Goal: Task Accomplishment & Management: Manage account settings

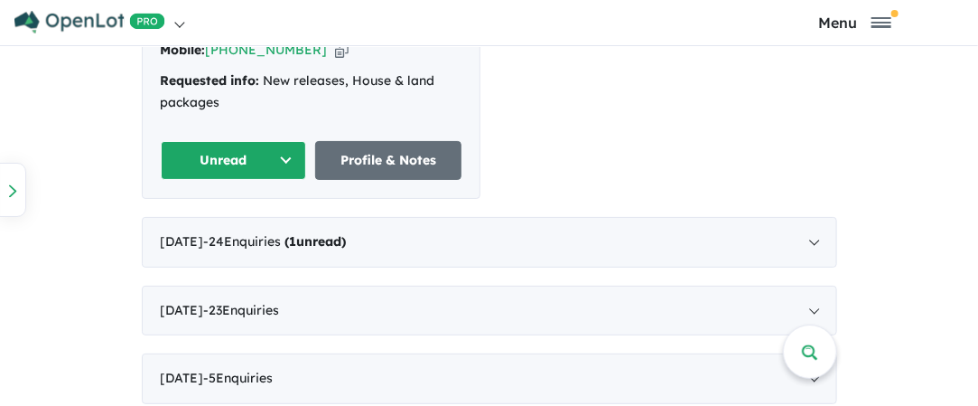
scroll to position [1085, 0]
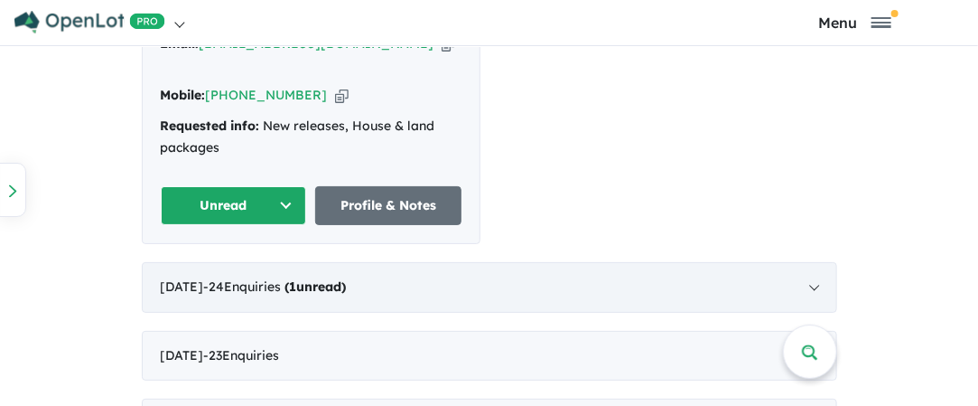
drag, startPoint x: 401, startPoint y: 250, endPoint x: 427, endPoint y: 273, distance: 34.6
click at [424, 269] on div "[DATE] - 24 Enquir ies ( 1 unread)" at bounding box center [489, 287] width 695 height 51
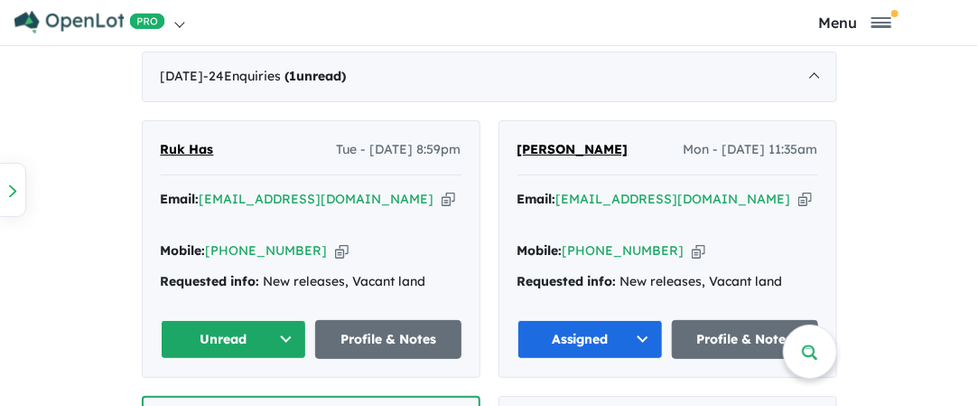
scroll to position [1000, 0]
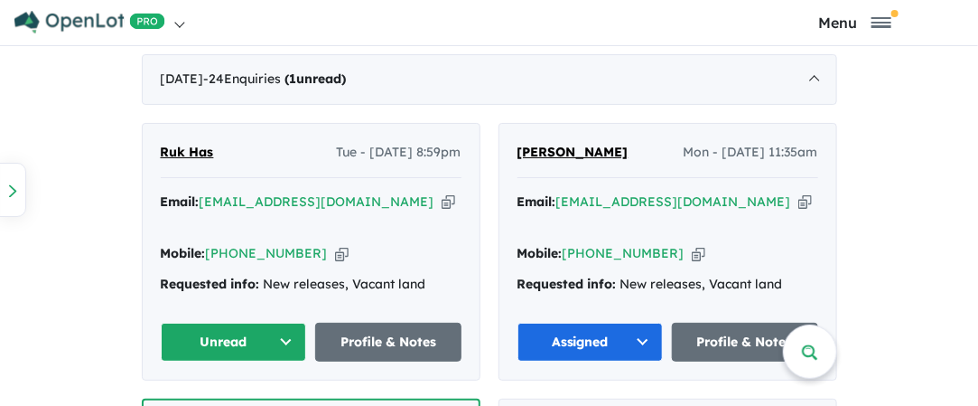
click at [442, 203] on icon "button" at bounding box center [449, 201] width 14 height 19
click at [278, 322] on button "Unread" at bounding box center [234, 341] width 146 height 39
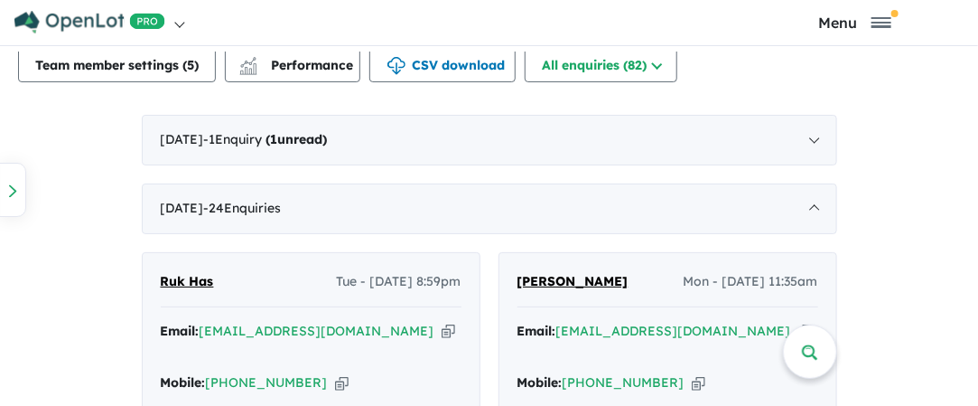
scroll to position [833, 0]
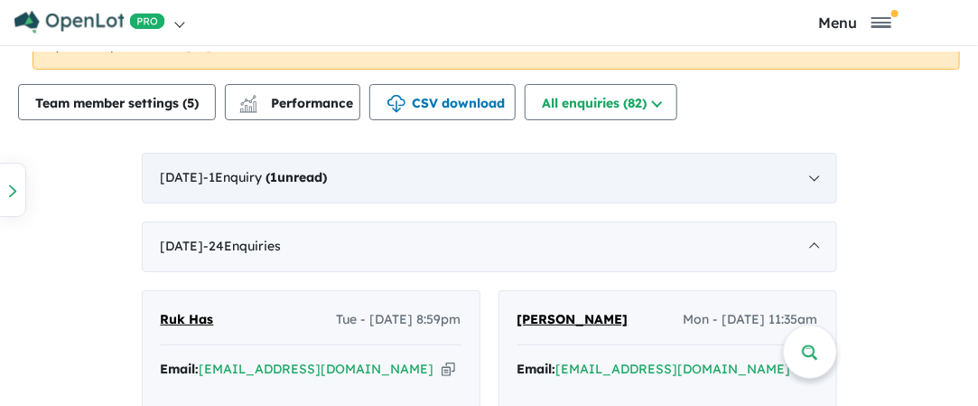
click at [424, 159] on div "[DATE] - 1 Enquir y ( 1 unread)" at bounding box center [489, 178] width 695 height 51
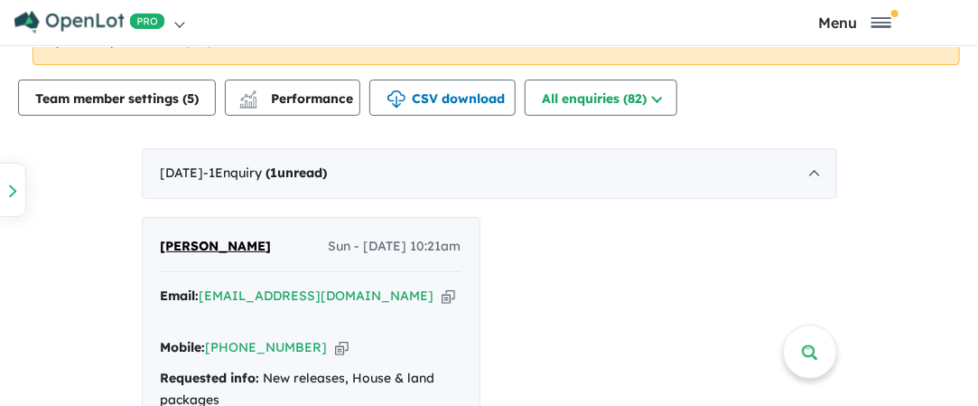
scroll to position [946, 0]
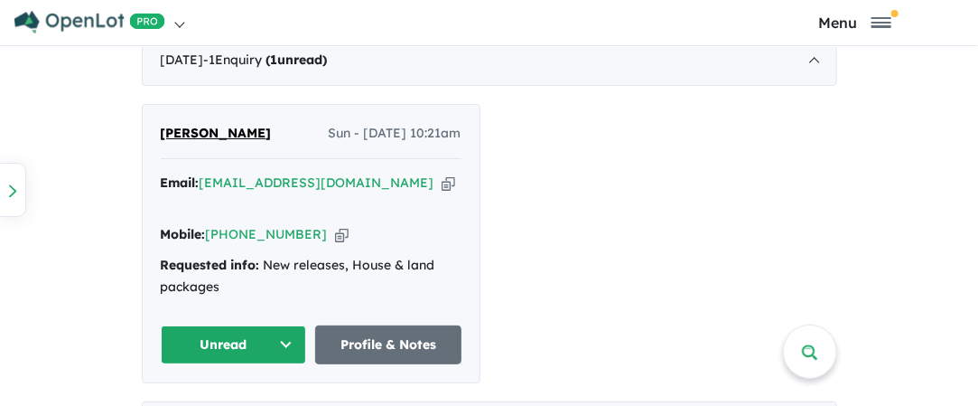
click at [442, 184] on icon "button" at bounding box center [449, 182] width 14 height 19
click at [442, 182] on icon "button" at bounding box center [449, 182] width 14 height 19
click at [335, 225] on icon "button" at bounding box center [342, 234] width 14 height 19
click at [279, 327] on button "Unread" at bounding box center [234, 344] width 146 height 39
